Goal: Transaction & Acquisition: Purchase product/service

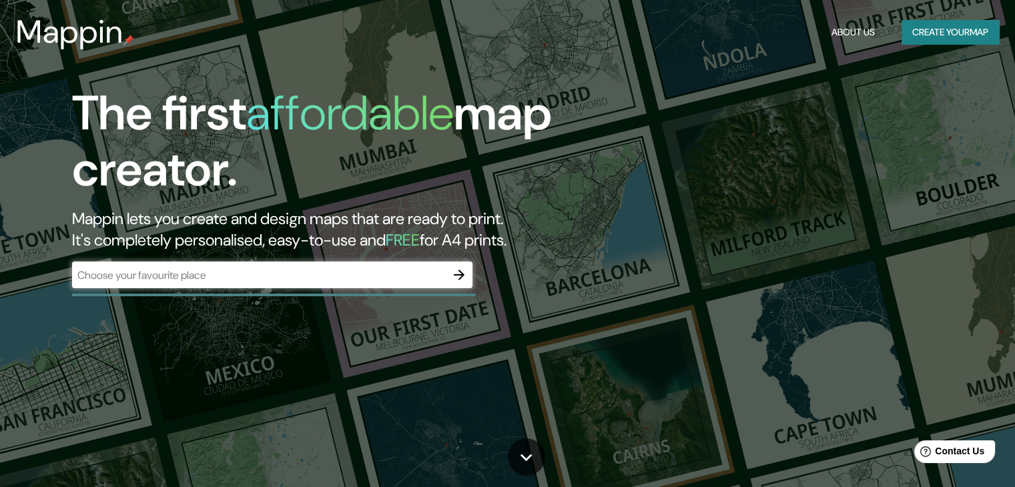
click at [232, 284] on div "​" at bounding box center [272, 275] width 400 height 27
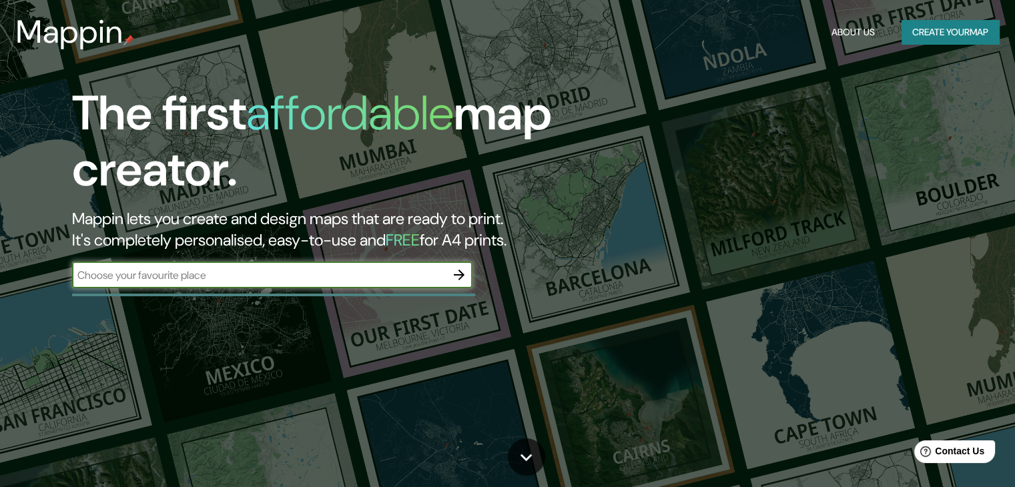
click at [232, 282] on input "text" at bounding box center [259, 275] width 374 height 15
paste input "[PERSON_NAME]"
type input "[PERSON_NAME]"
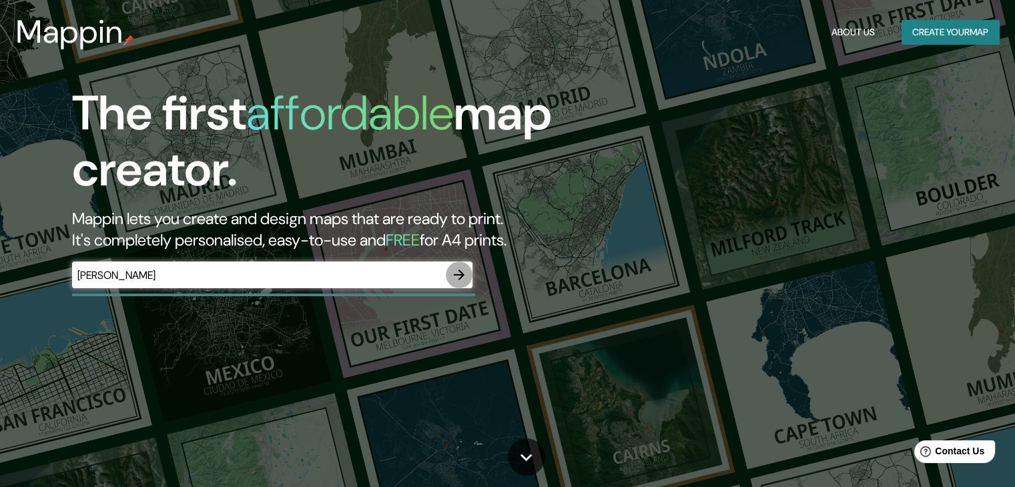
click at [448, 280] on button "button" at bounding box center [459, 275] width 27 height 27
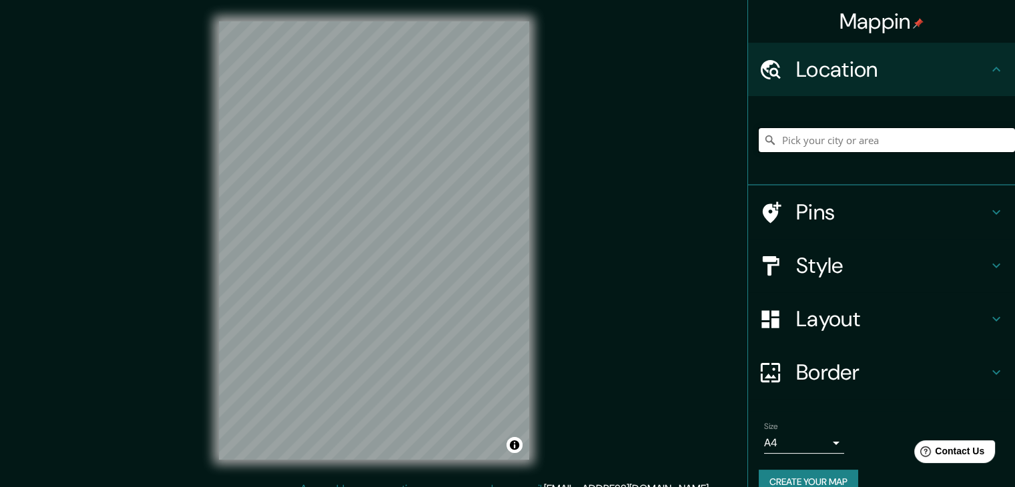
click at [833, 149] on input "Pick your city or area" at bounding box center [887, 140] width 256 height 24
type input "c"
paste input "[PERSON_NAME]"
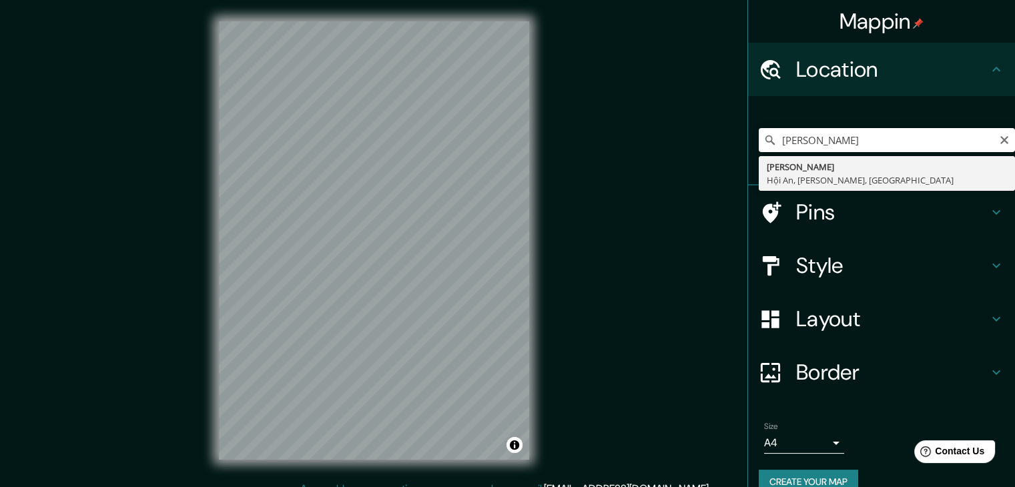
type input "[PERSON_NAME], [GEOGRAPHIC_DATA], [PERSON_NAME], [GEOGRAPHIC_DATA]"
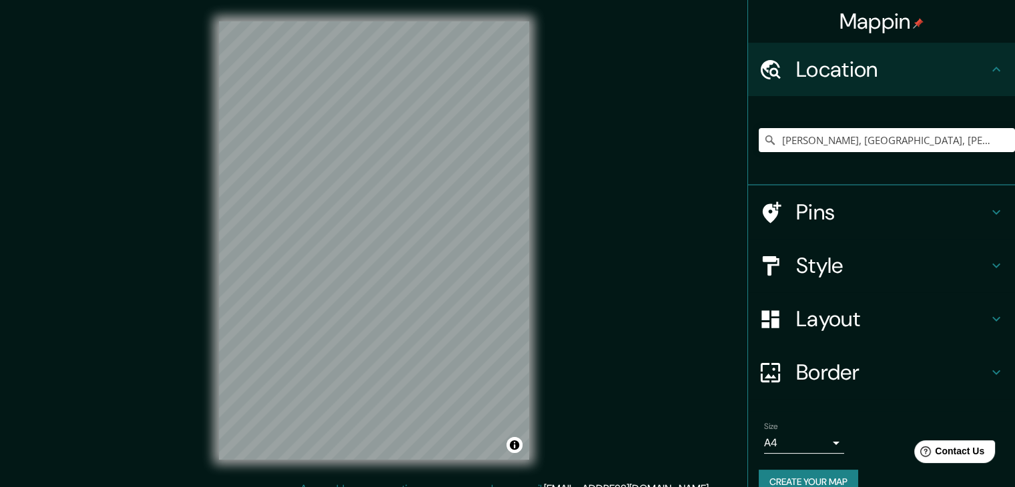
click at [886, 213] on h4 "Pins" at bounding box center [892, 212] width 192 height 27
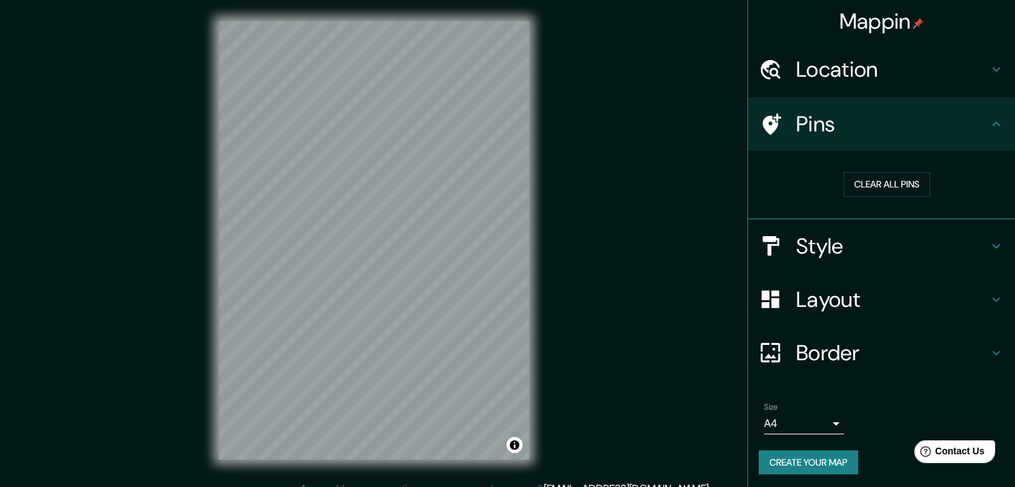
click at [969, 131] on h4 "Pins" at bounding box center [892, 124] width 192 height 27
click at [847, 239] on h4 "Style" at bounding box center [892, 246] width 192 height 27
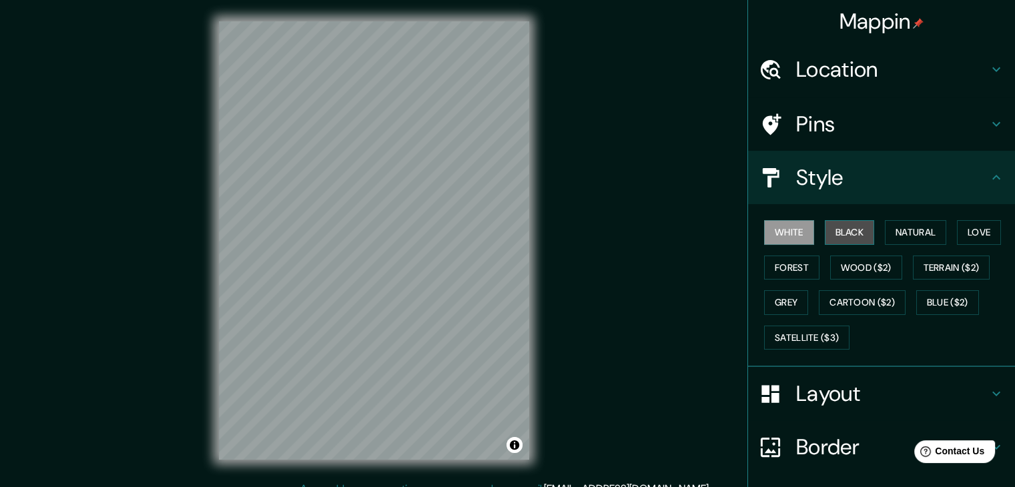
click at [853, 232] on button "Black" at bounding box center [850, 232] width 50 height 25
click at [799, 263] on button "Forest" at bounding box center [791, 268] width 55 height 25
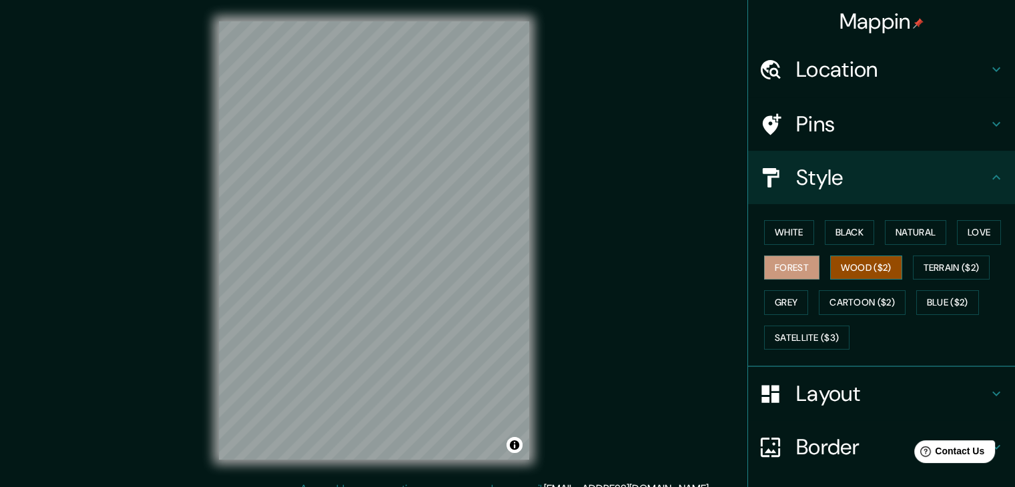
click at [854, 268] on button "Wood ($2)" at bounding box center [866, 268] width 72 height 25
click at [933, 262] on button "Terrain ($2)" at bounding box center [951, 268] width 77 height 25
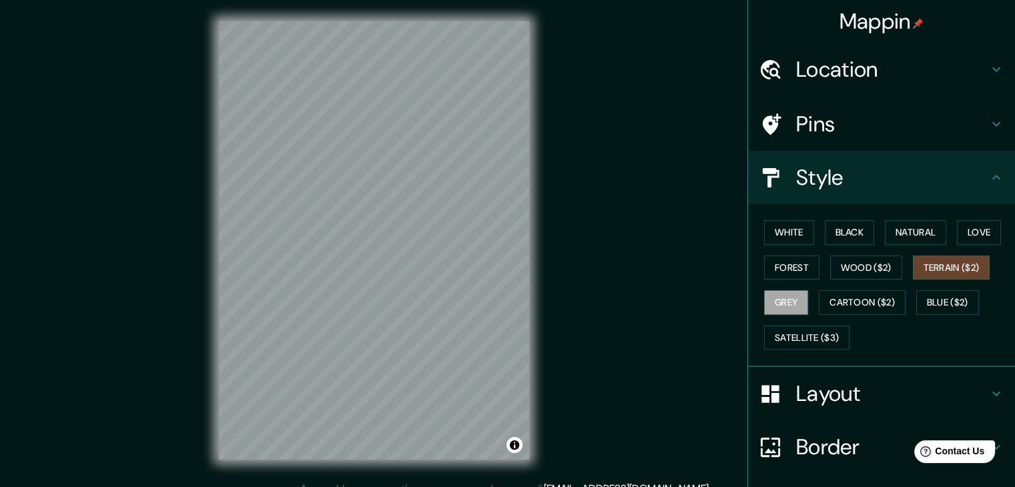
click at [785, 302] on button "Grey" at bounding box center [786, 302] width 44 height 25
click at [844, 302] on button "Cartoon ($2)" at bounding box center [862, 302] width 87 height 25
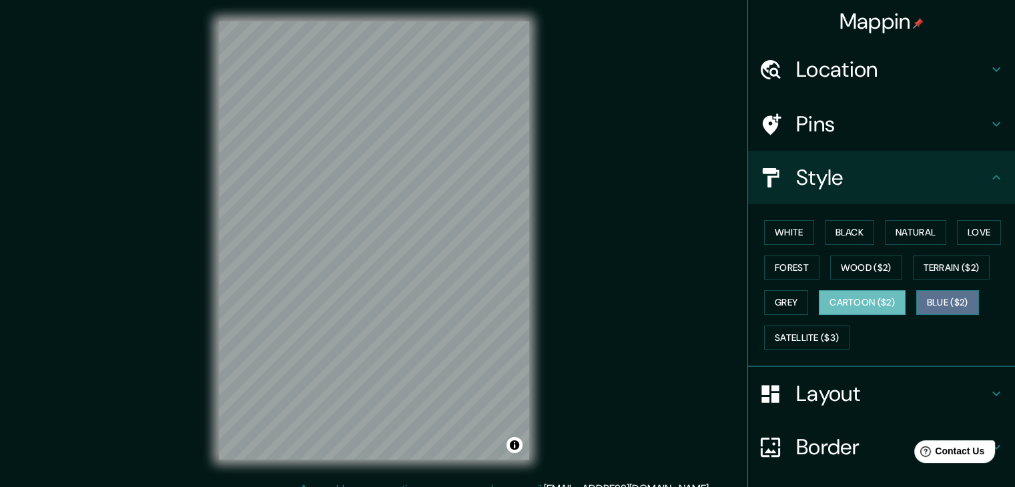
click at [937, 299] on button "Blue ($2)" at bounding box center [947, 302] width 63 height 25
click at [883, 304] on button "Cartoon ($2)" at bounding box center [862, 302] width 87 height 25
click at [815, 340] on button "Satellite ($3)" at bounding box center [806, 338] width 85 height 25
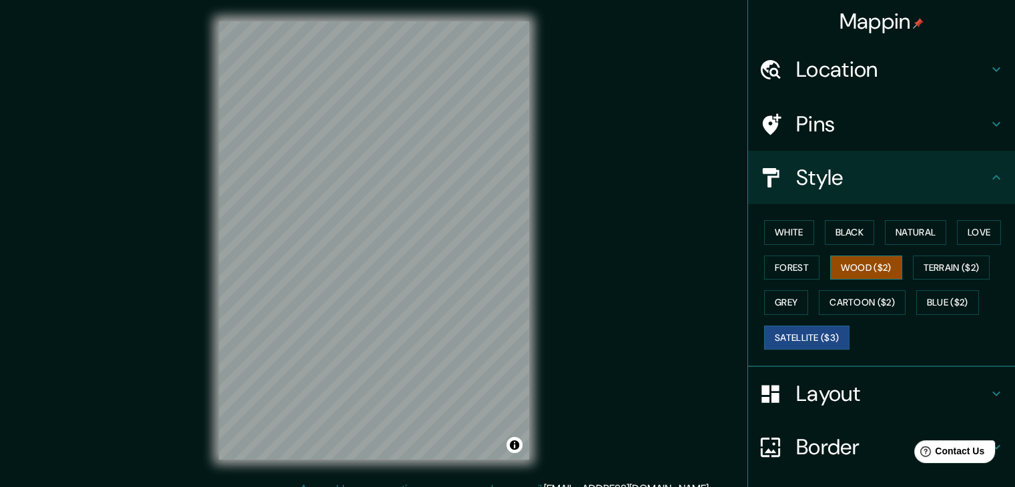
click at [830, 274] on button "Wood ($2)" at bounding box center [866, 268] width 72 height 25
click at [775, 263] on button "Forest" at bounding box center [791, 268] width 55 height 25
click at [855, 265] on button "Wood ($2)" at bounding box center [866, 268] width 72 height 25
click at [793, 264] on button "Forest" at bounding box center [791, 268] width 55 height 25
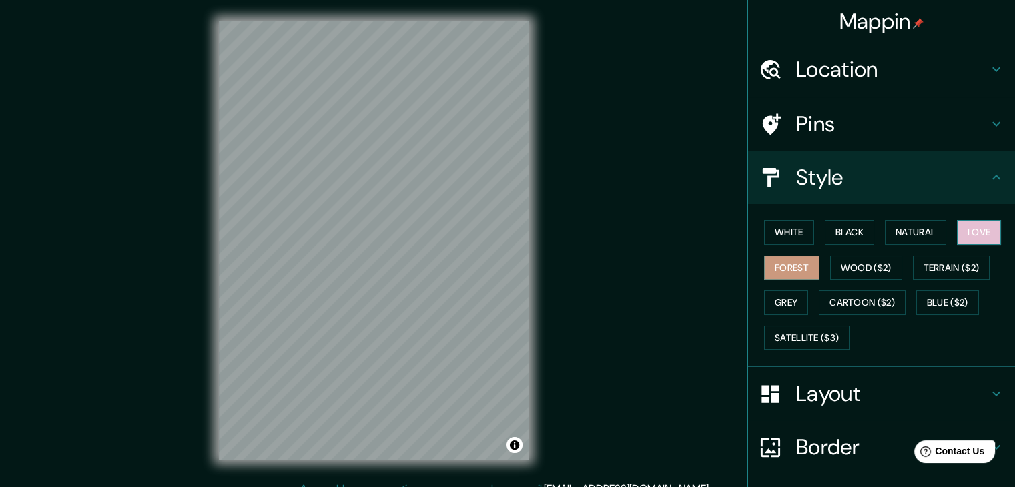
click at [975, 232] on button "Love" at bounding box center [979, 232] width 44 height 25
click at [931, 232] on button "Natural" at bounding box center [915, 232] width 61 height 25
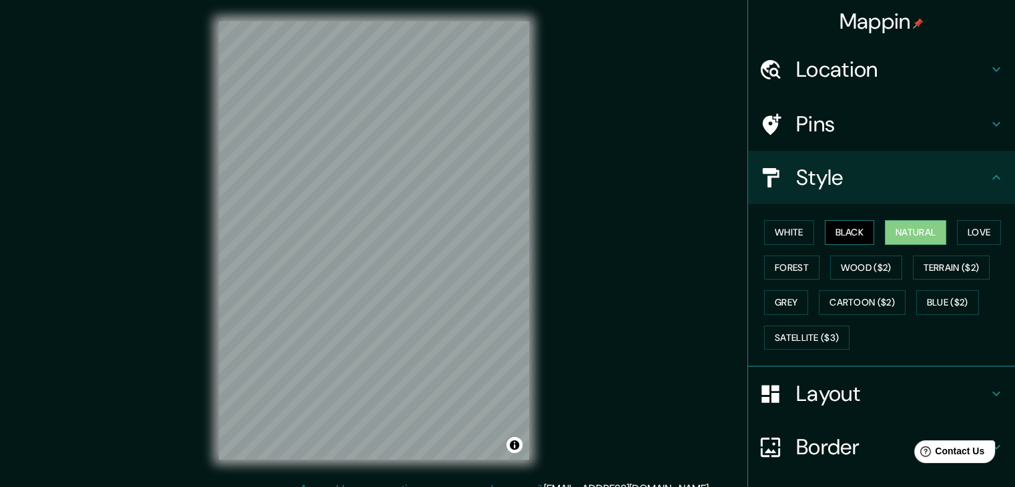
click at [854, 231] on button "Black" at bounding box center [850, 232] width 50 height 25
click at [802, 233] on button "White" at bounding box center [789, 232] width 50 height 25
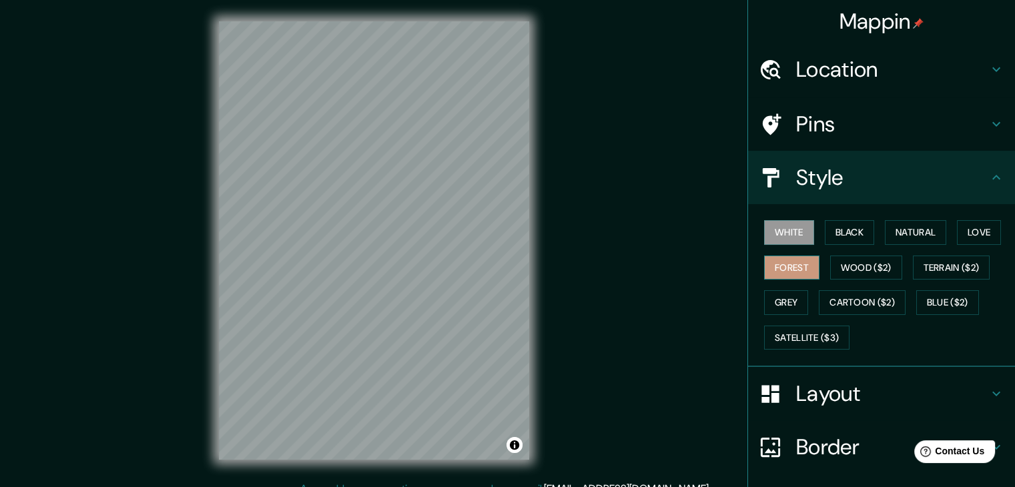
click at [792, 262] on button "Forest" at bounding box center [791, 268] width 55 height 25
click at [971, 230] on button "Love" at bounding box center [979, 232] width 44 height 25
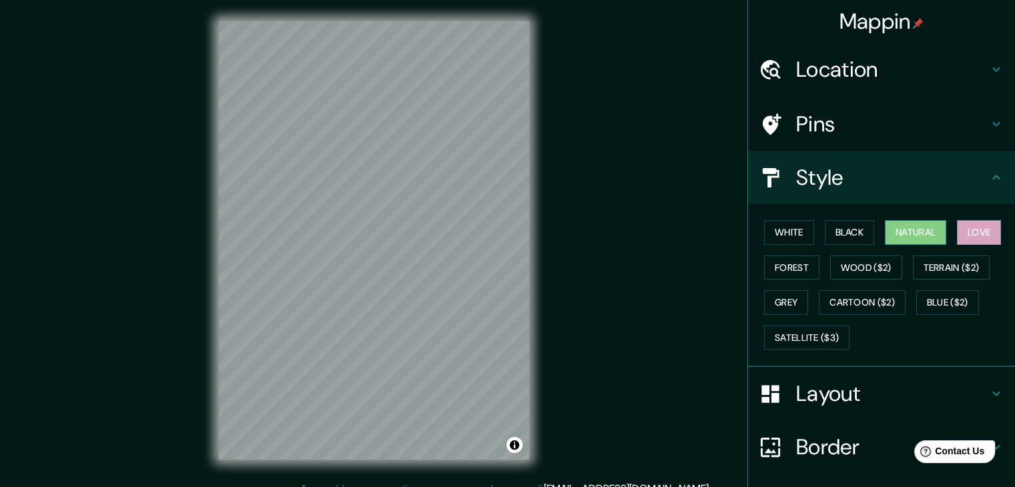
click at [937, 228] on button "Natural" at bounding box center [915, 232] width 61 height 25
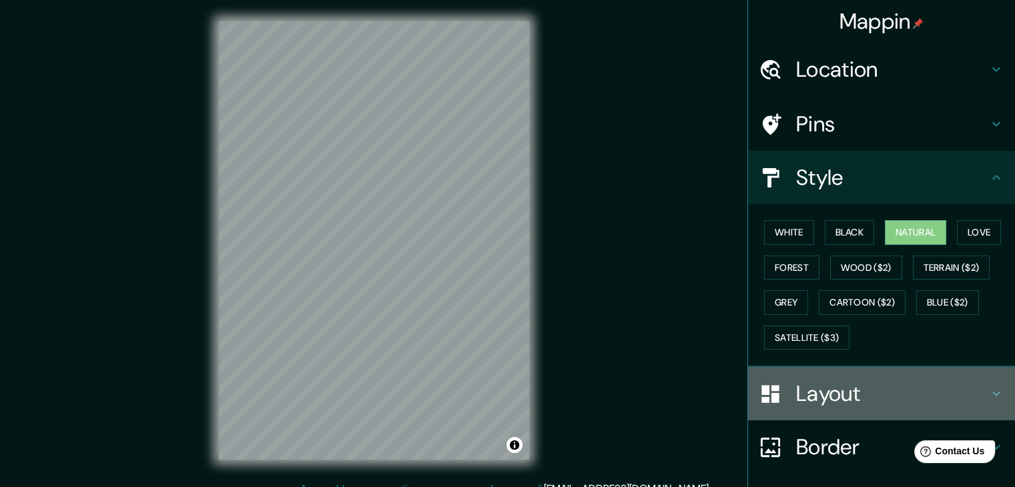
click at [796, 393] on h4 "Layout" at bounding box center [892, 393] width 192 height 27
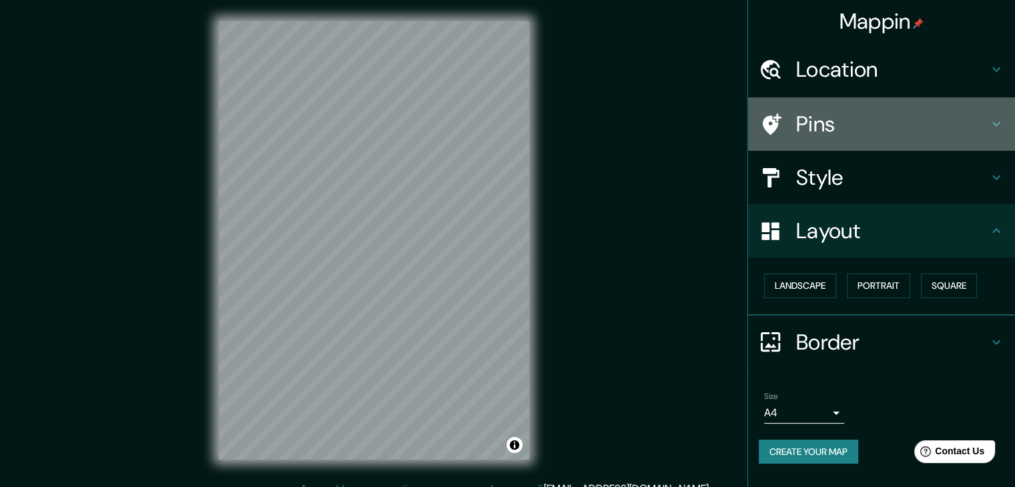
click at [857, 121] on h4 "Pins" at bounding box center [892, 124] width 192 height 27
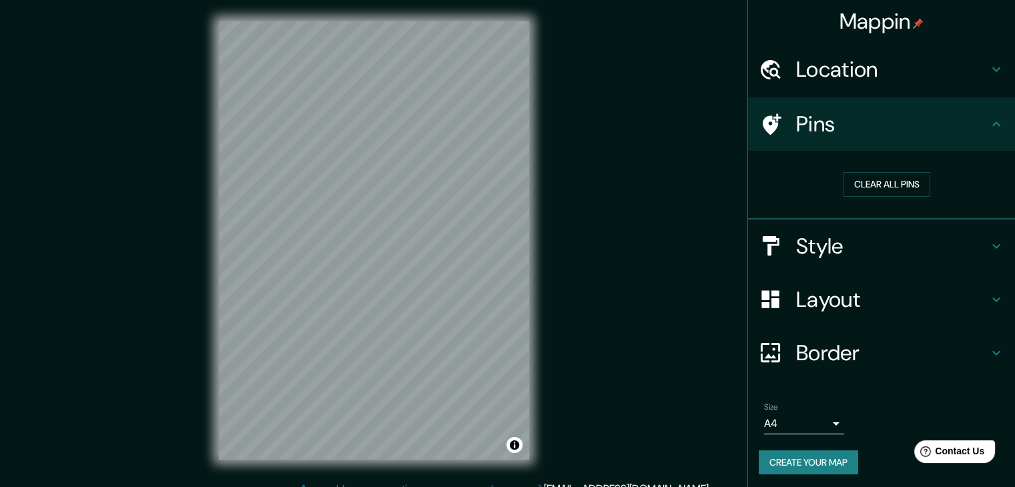
click at [833, 93] on div "Location" at bounding box center [881, 69] width 267 height 53
